Goal: Task Accomplishment & Management: Use online tool/utility

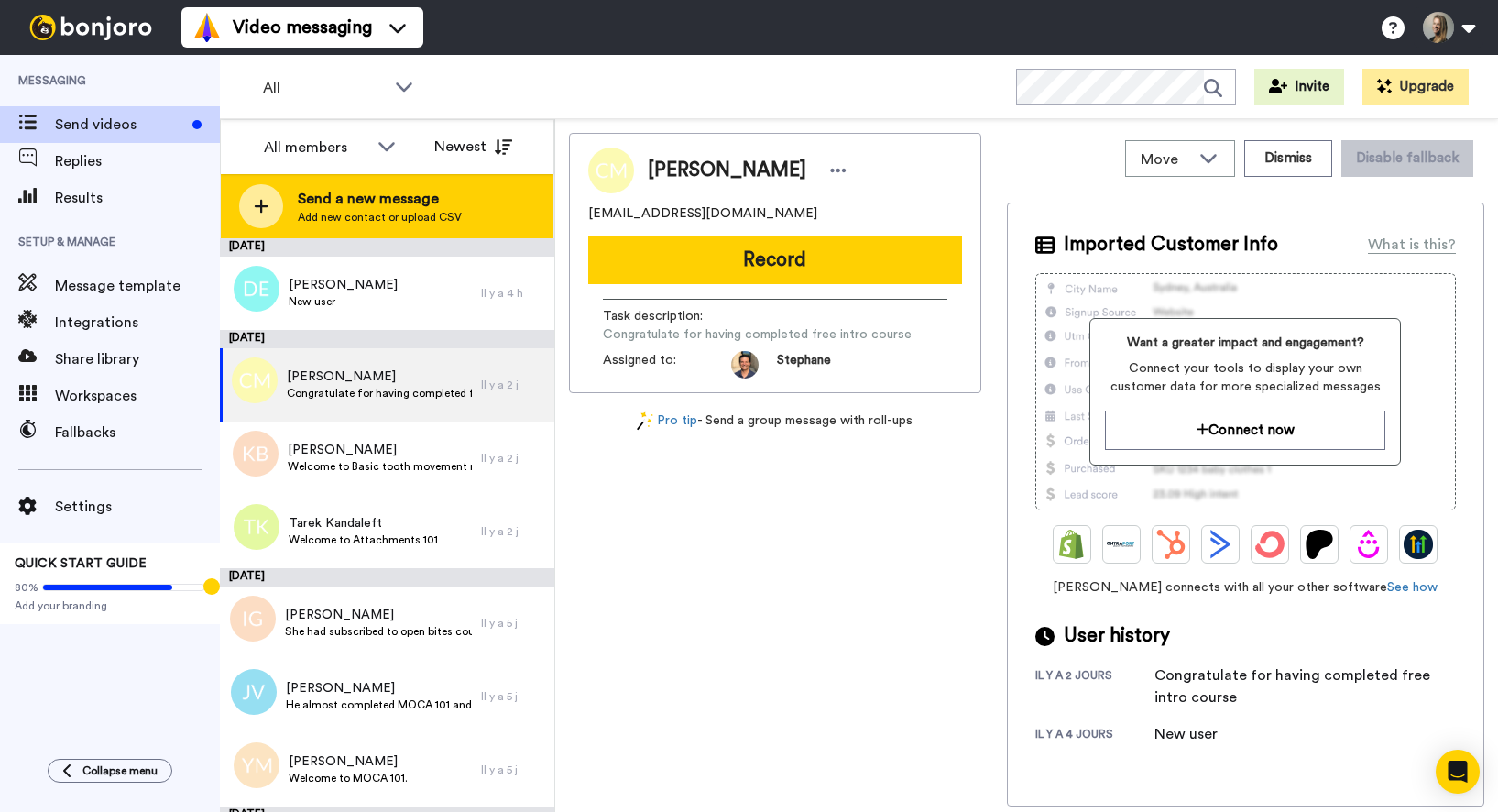
click at [322, 213] on span "Add new contact or upload CSV" at bounding box center [380, 216] width 164 height 14
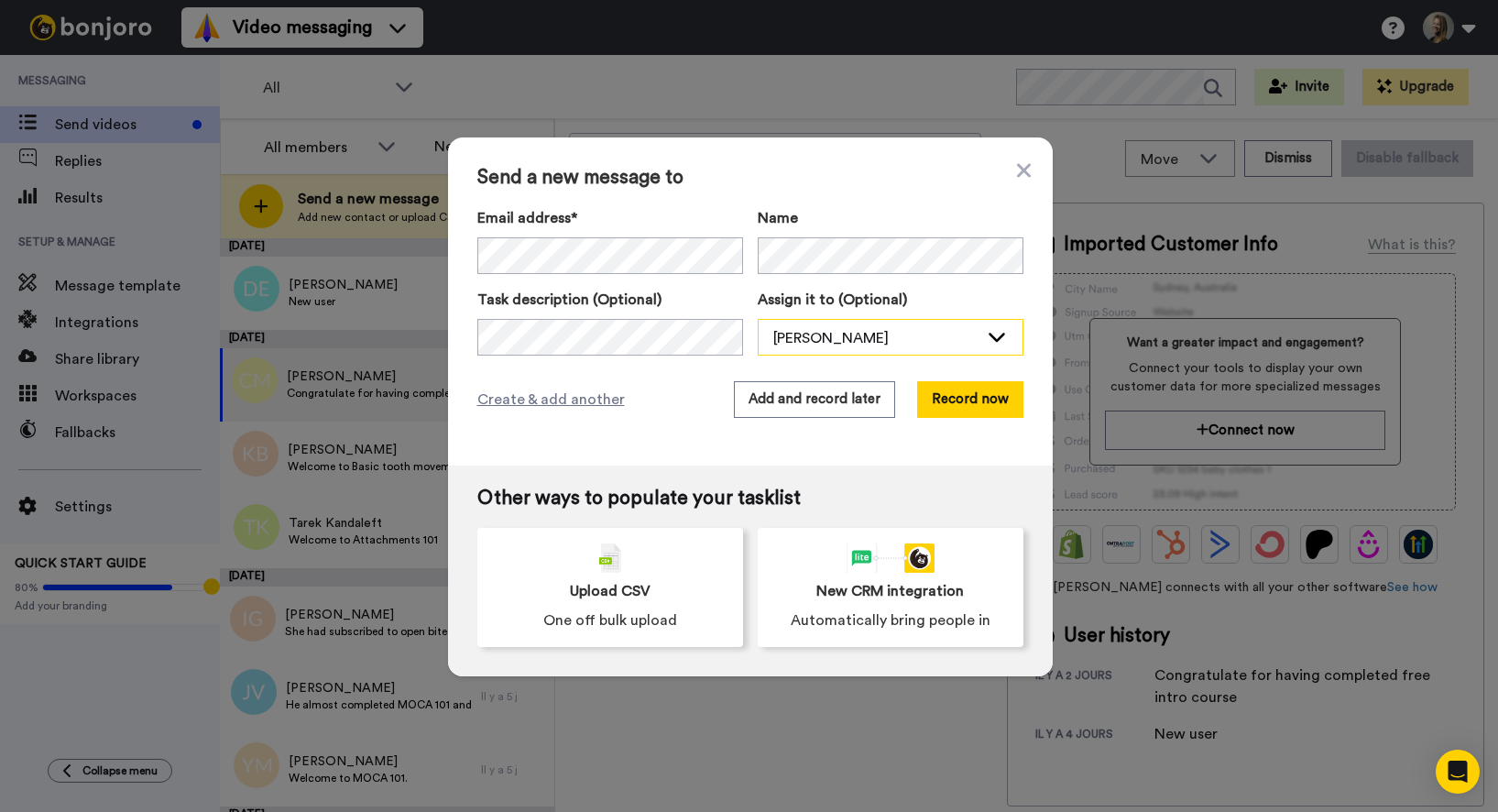
click at [800, 346] on div "[PERSON_NAME]" at bounding box center [875, 337] width 205 height 22
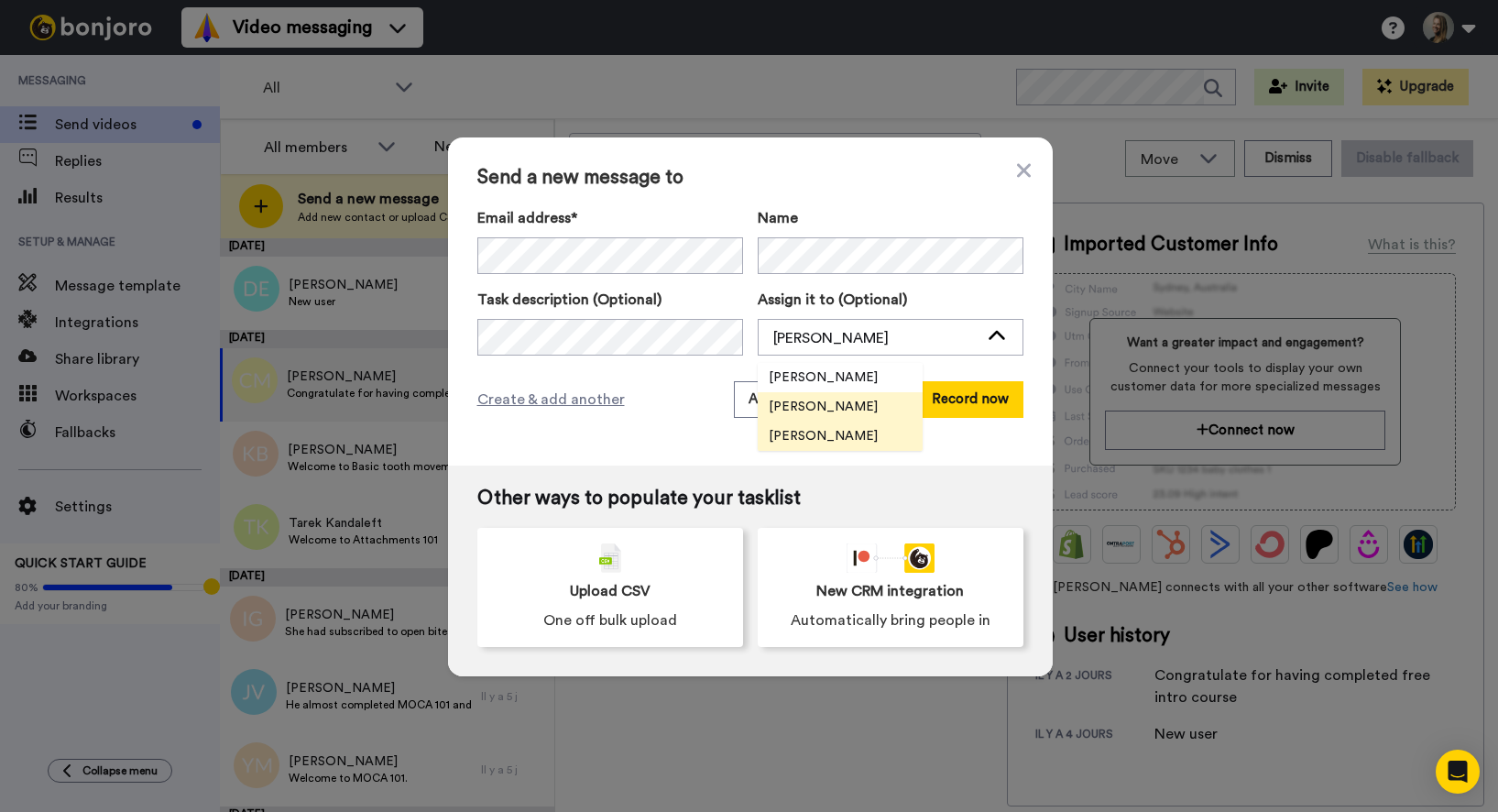
click at [811, 435] on span "[PERSON_NAME]" at bounding box center [823, 436] width 131 height 18
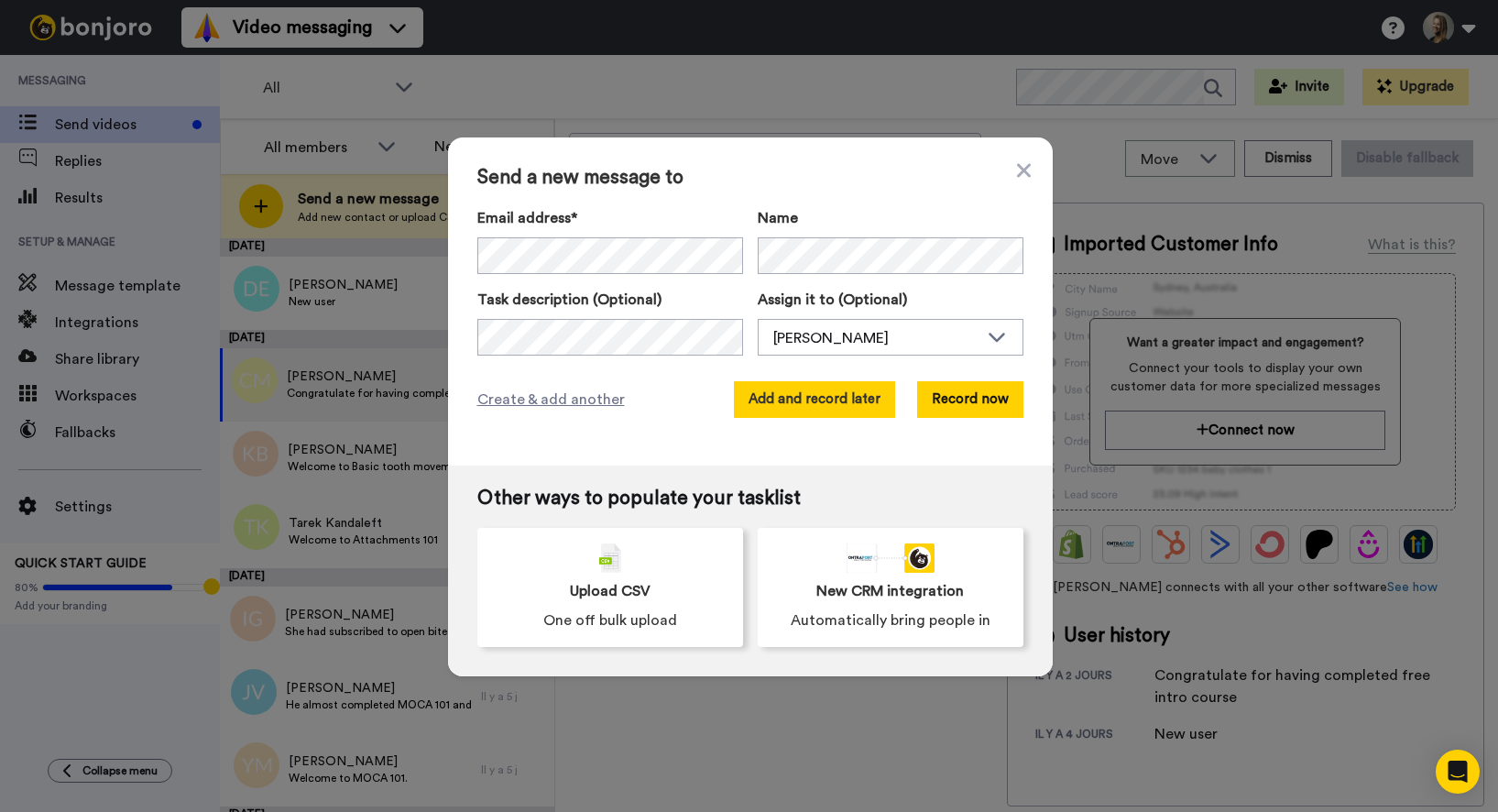
click at [790, 403] on button "Add and record later" at bounding box center [814, 399] width 161 height 36
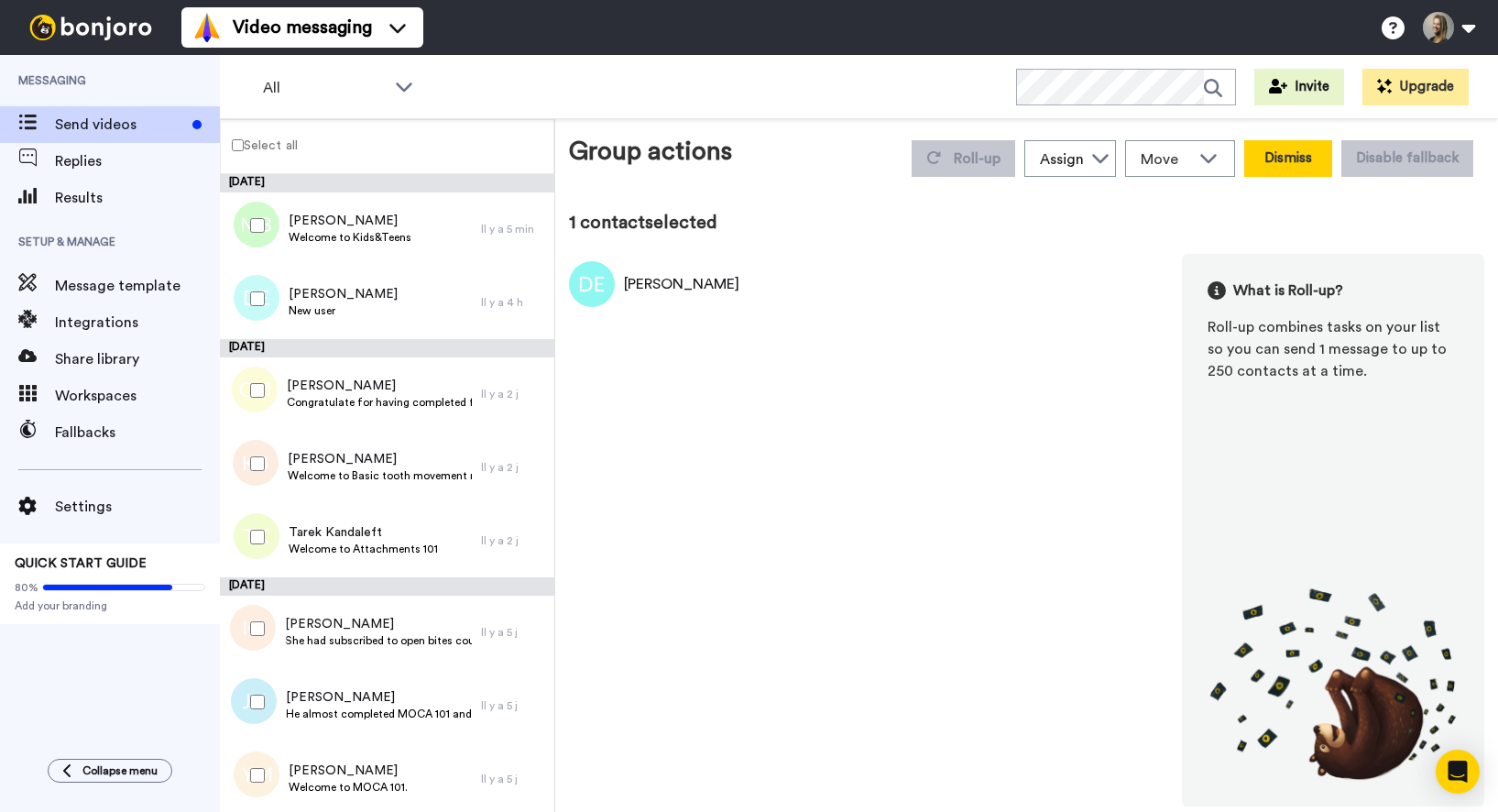
click at [1303, 150] on button "Dismiss" at bounding box center [1288, 158] width 88 height 36
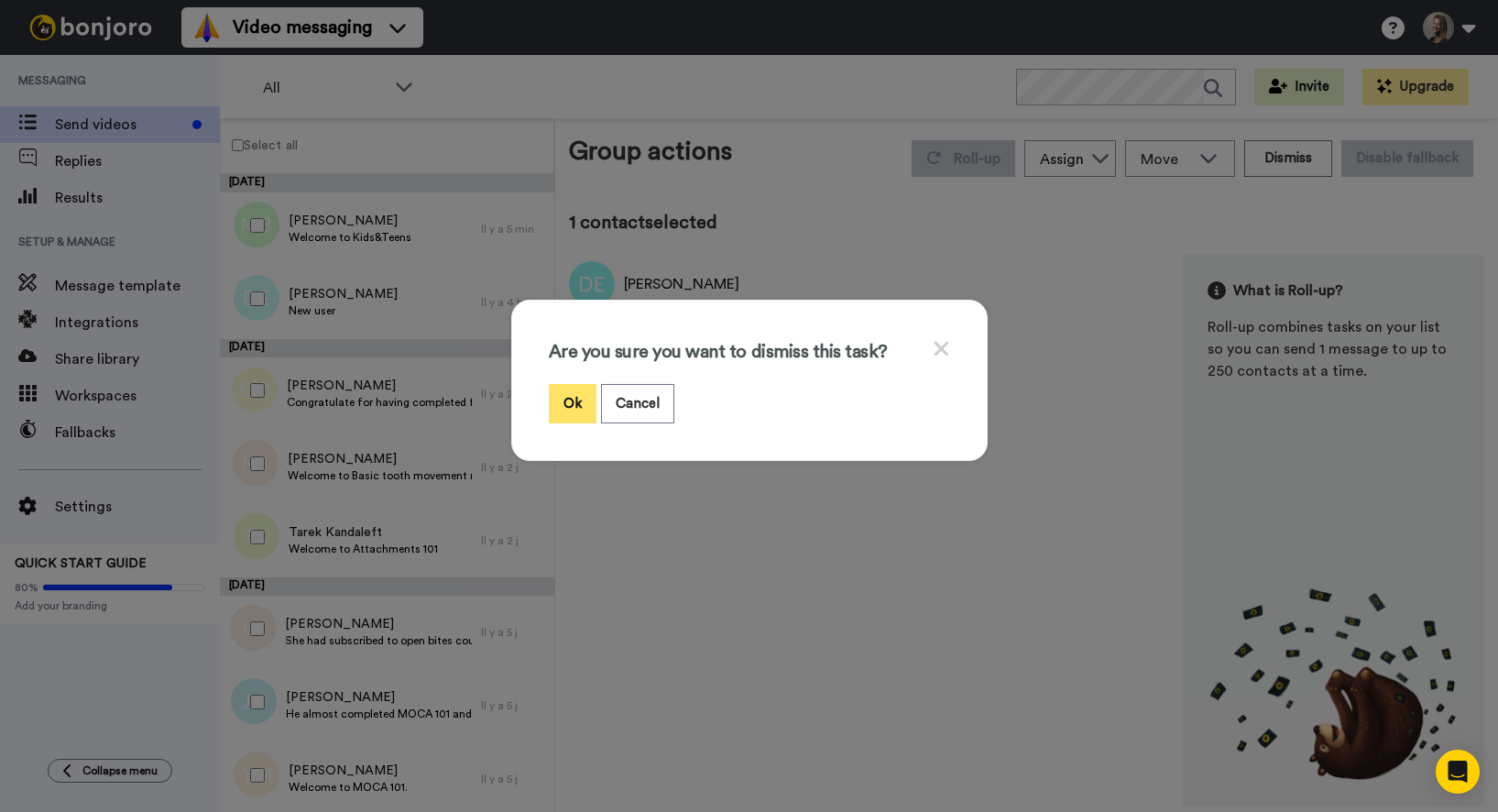
click at [561, 403] on button "Ok" at bounding box center [573, 403] width 48 height 39
